Goal: Task Accomplishment & Management: Use online tool/utility

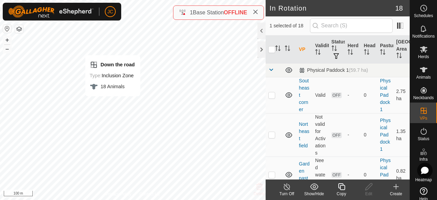
checkbox input "false"
checkbox input "true"
click at [371, 189] on icon at bounding box center [369, 186] width 9 height 8
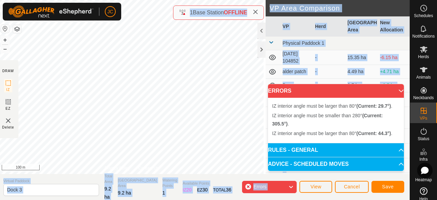
click at [175, 77] on div "DRAW IZ EZ Delete Privacy Policy Contact Us IZ interior angle must be larger th…" at bounding box center [204, 100] width 412 height 200
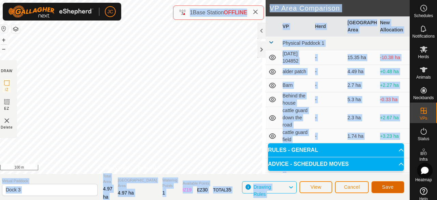
click at [400, 187] on button "Save" at bounding box center [388, 187] width 33 height 12
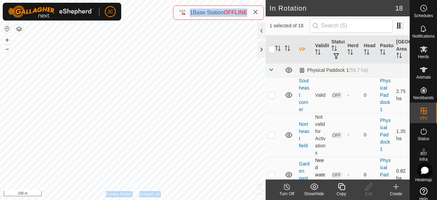
checkbox input "false"
checkbox input "true"
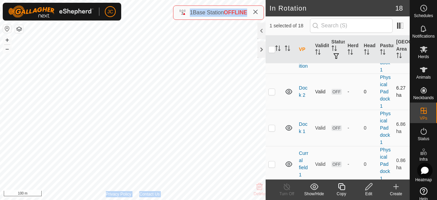
scroll to position [239, 0]
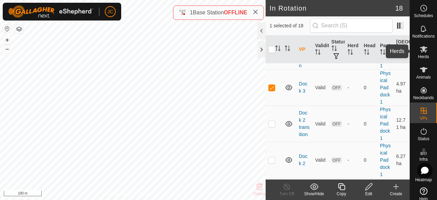
click at [418, 56] on span "Herds" at bounding box center [423, 57] width 11 height 4
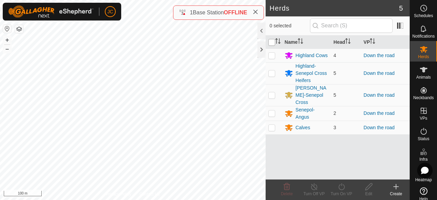
click at [270, 45] on input "checkbox" at bounding box center [272, 42] width 7 height 7
checkbox input "true"
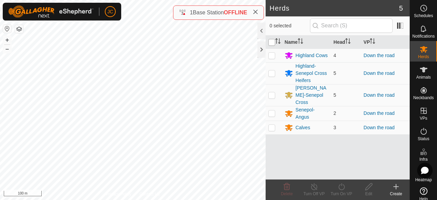
checkbox input "true"
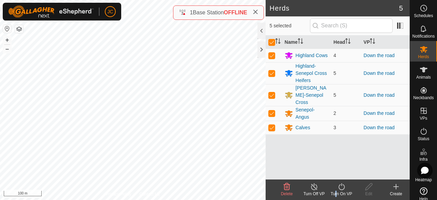
click at [334, 190] on div "Turn On VP" at bounding box center [341, 189] width 27 height 20
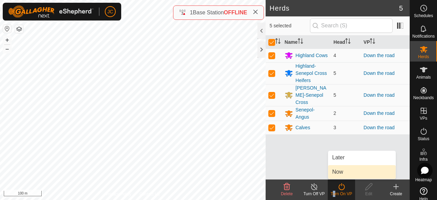
click at [340, 168] on link "Now" at bounding box center [362, 172] width 68 height 14
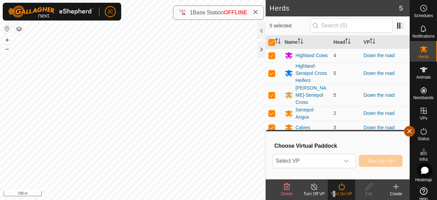
click at [409, 133] on button "button" at bounding box center [409, 131] width 11 height 11
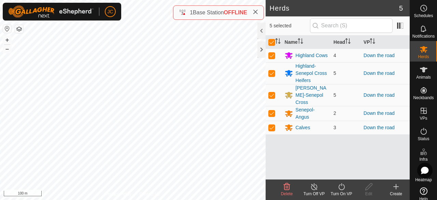
click at [257, 13] on icon at bounding box center [255, 11] width 5 height 5
